Goal: Information Seeking & Learning: Check status

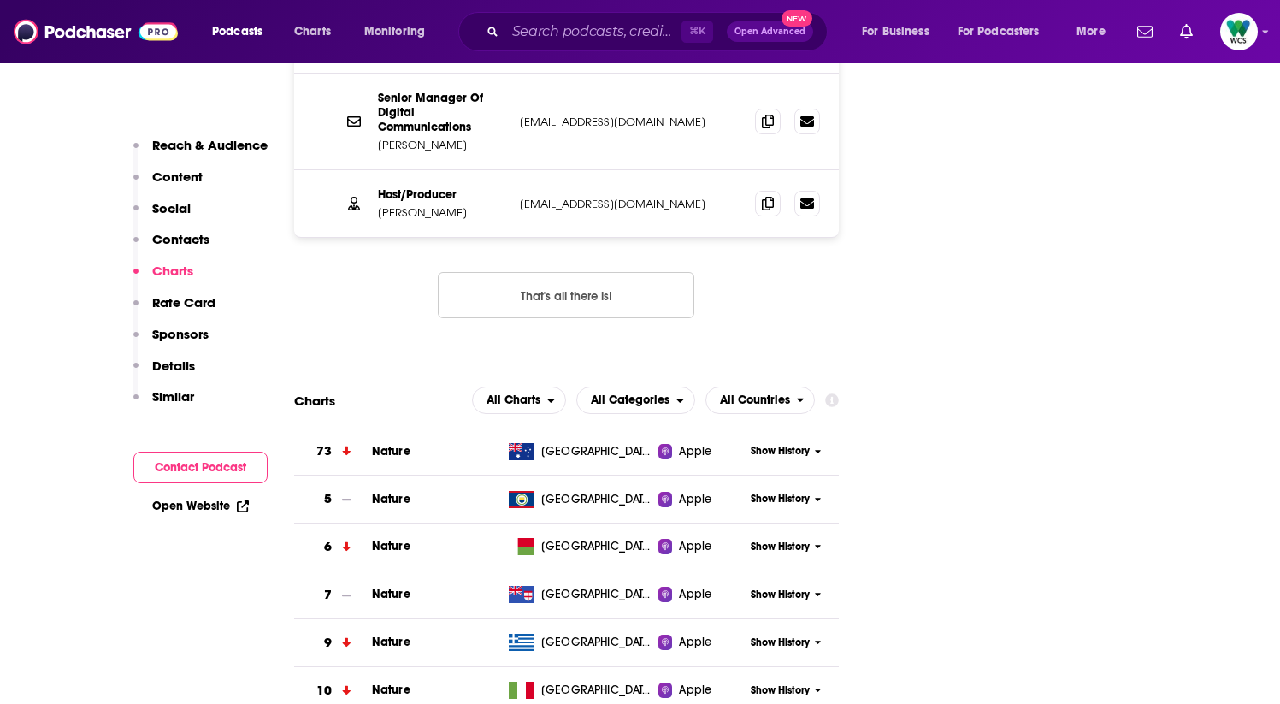
scroll to position [1964, 0]
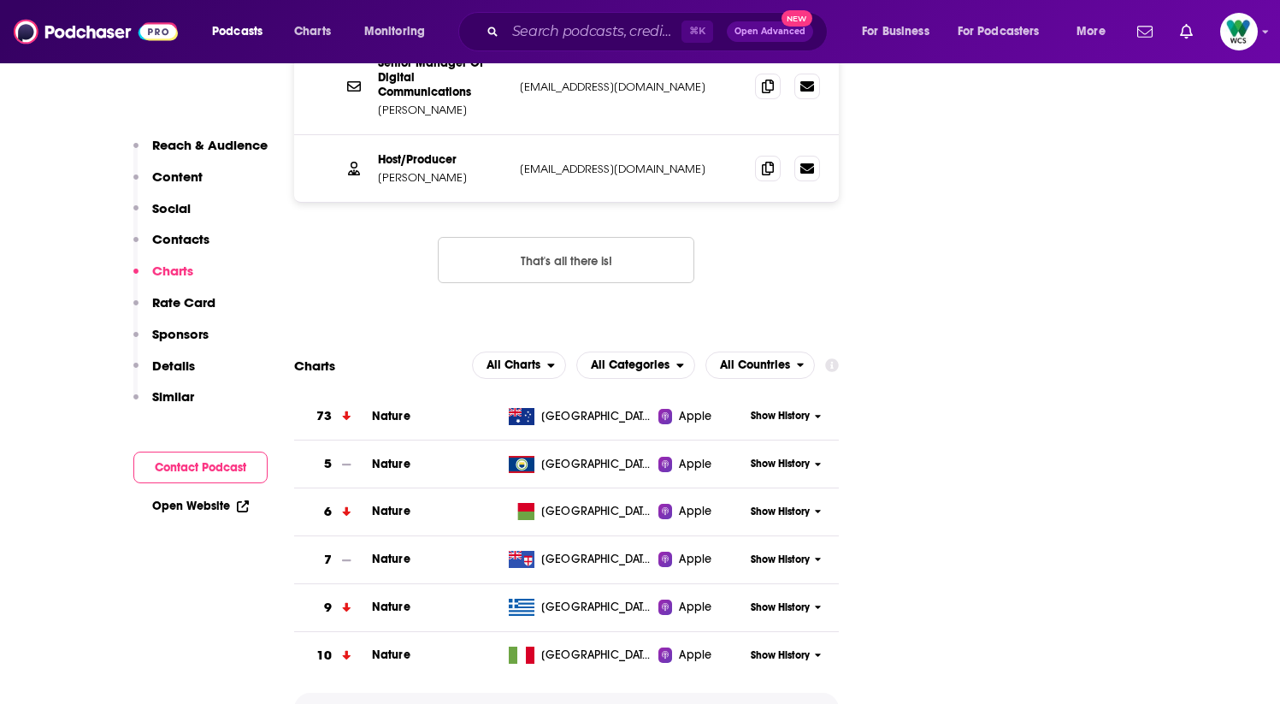
click at [569, 703] on span "Show More" at bounding box center [566, 709] width 61 height 12
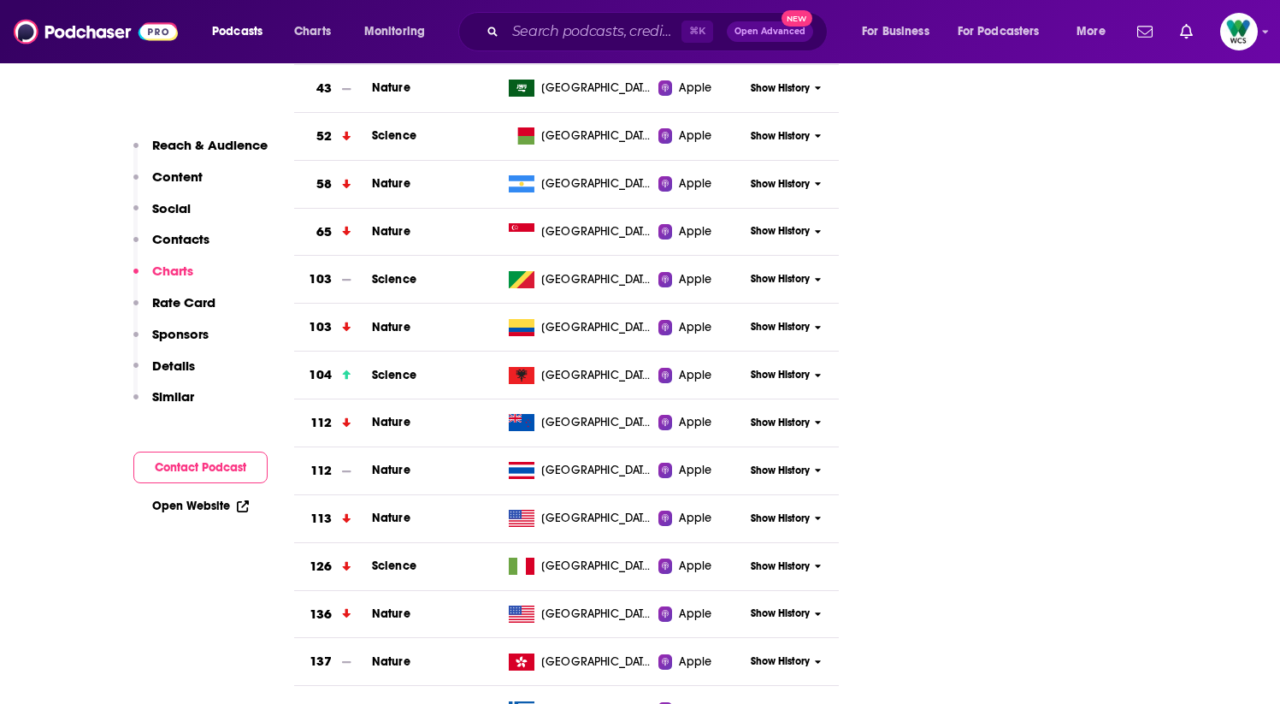
scroll to position [3294, 0]
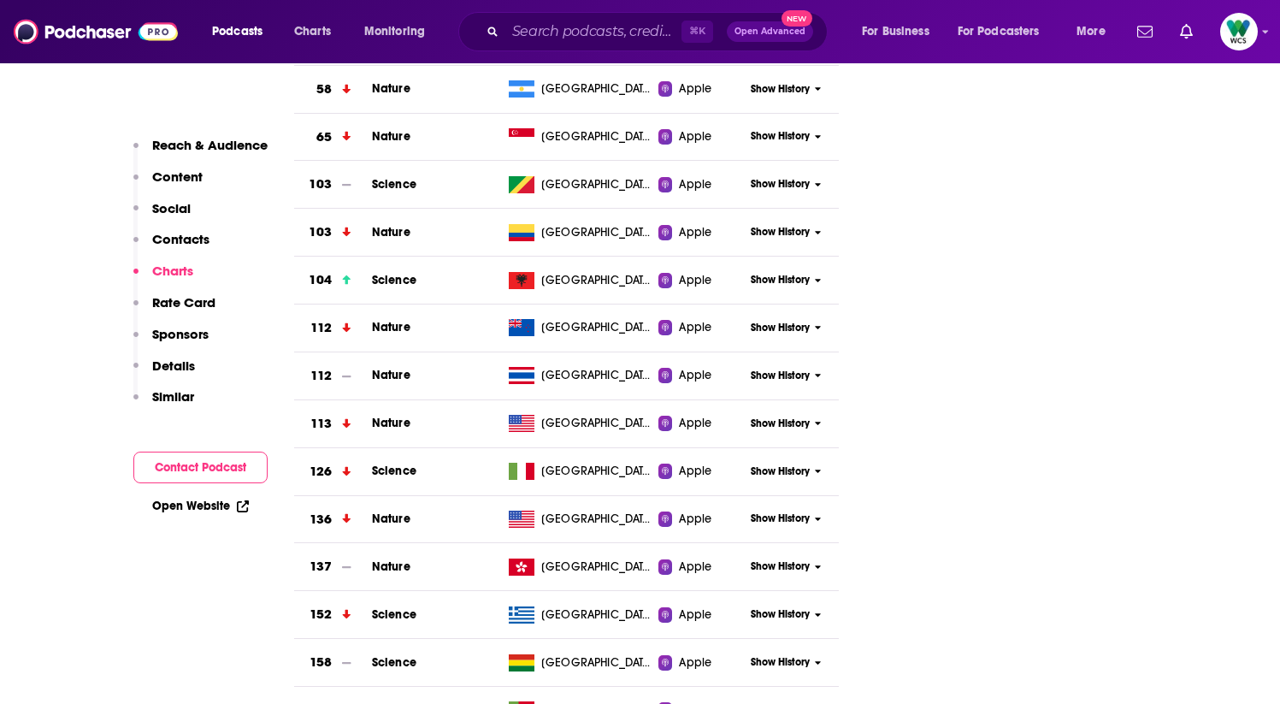
click at [786, 511] on span "Show History" at bounding box center [780, 518] width 59 height 15
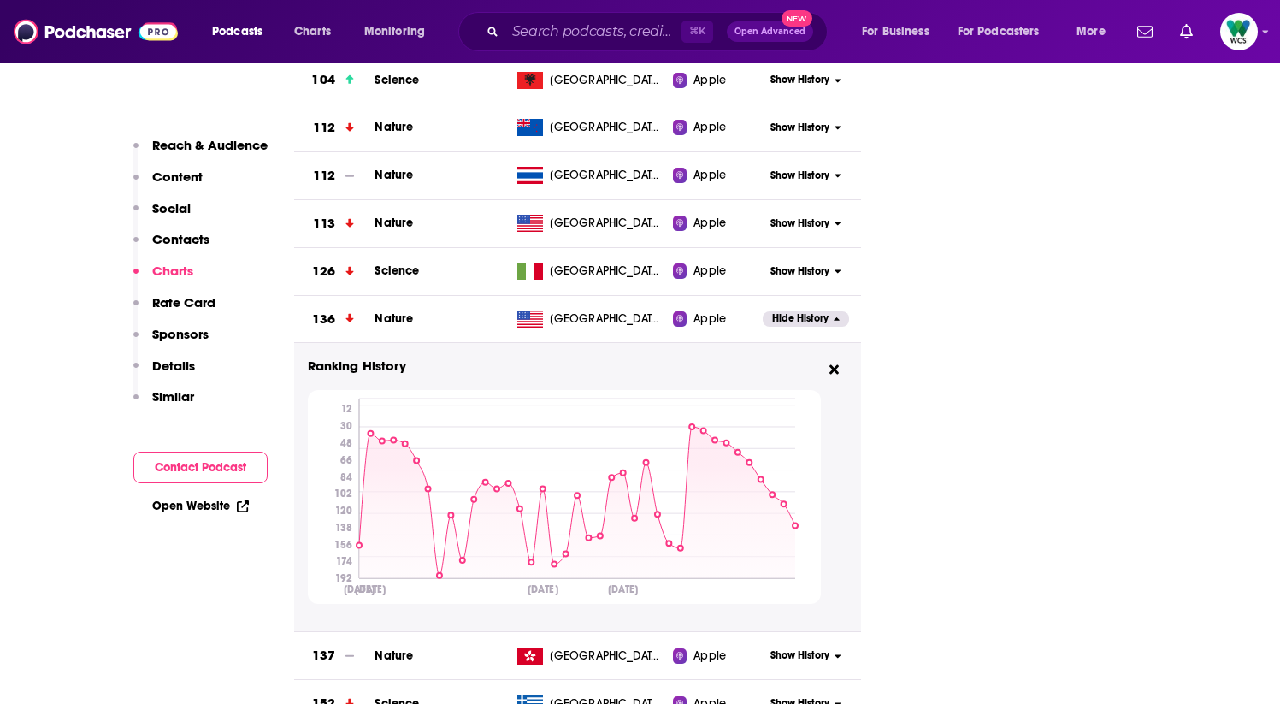
scroll to position [3488, 0]
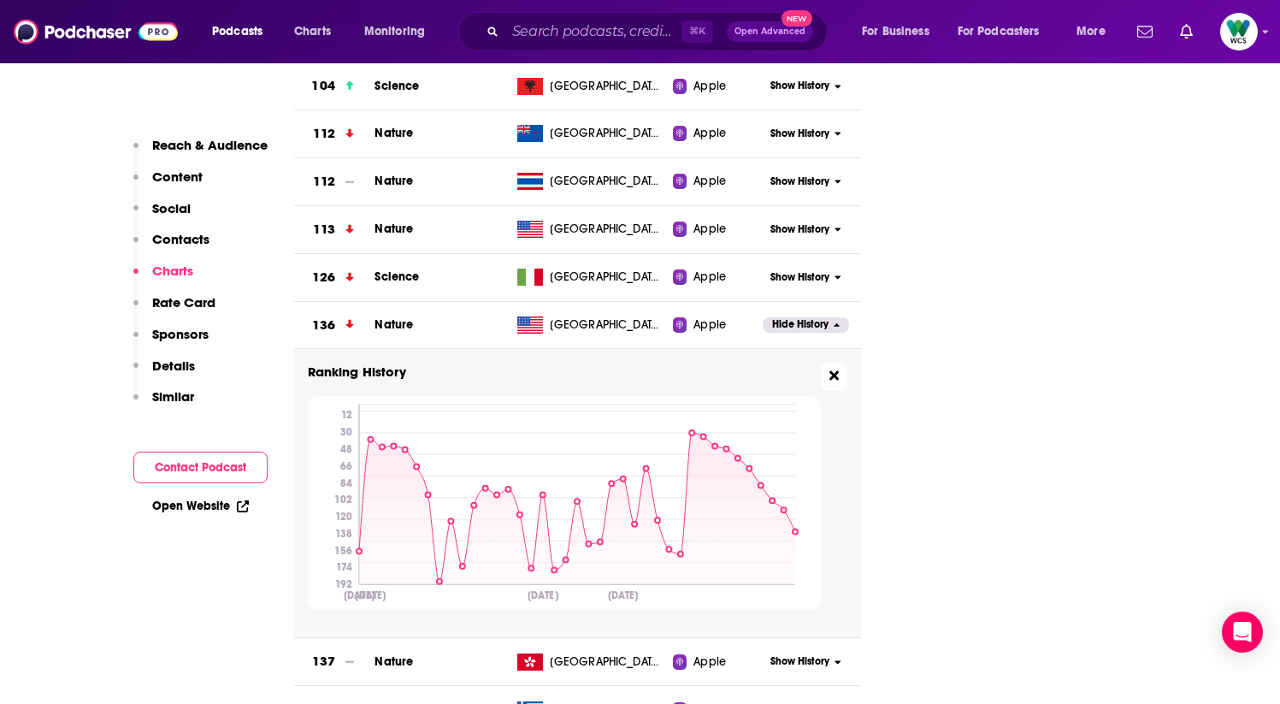
click at [836, 371] on icon at bounding box center [833, 375] width 9 height 9
